Goal: Navigation & Orientation: Go to known website

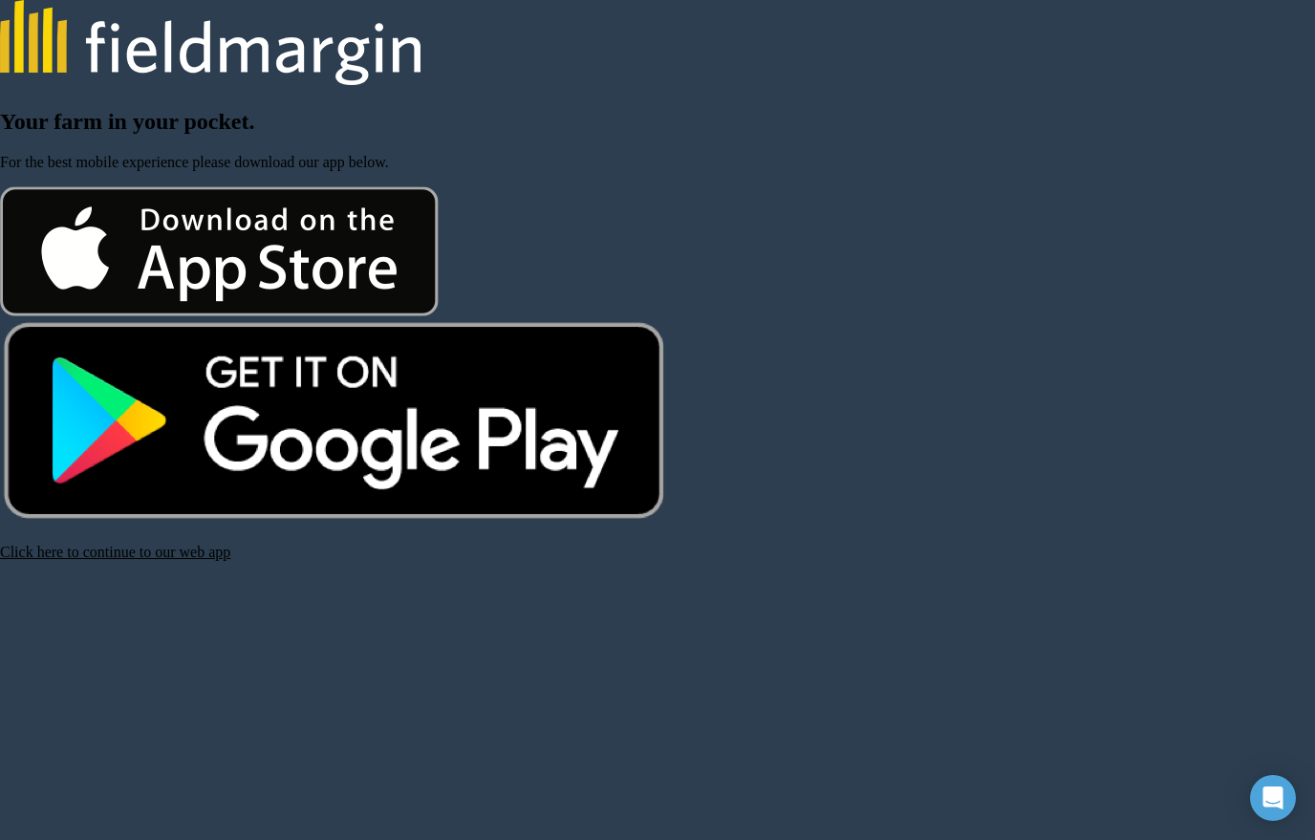
click at [145, 560] on link "Click here to continue to our web app" at bounding box center [115, 552] width 230 height 16
click at [157, 547] on div "Your farm in your pocket. For the best mobile experience please download our ap…" at bounding box center [657, 335] width 1315 height 452
click at [181, 552] on link "Click here to continue to our web app" at bounding box center [115, 552] width 230 height 16
click at [167, 560] on link "Click here to continue to our web app" at bounding box center [115, 552] width 230 height 16
